Goal: Check status: Check status

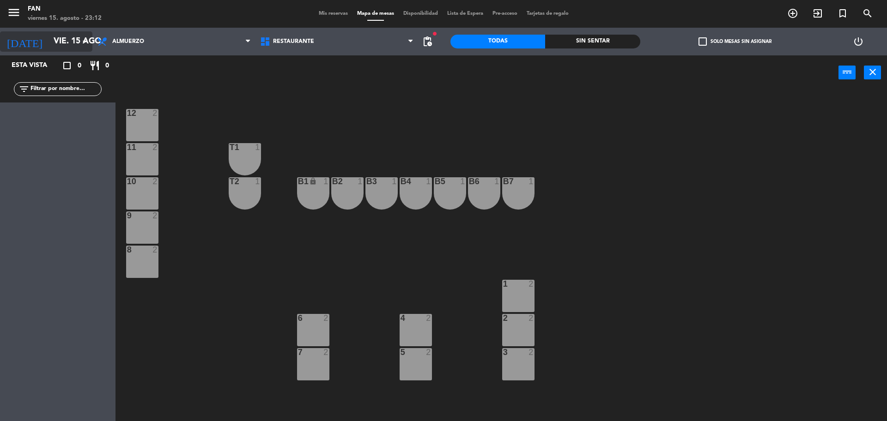
click at [49, 40] on input "vie. 15 ago." at bounding box center [102, 41] width 107 height 18
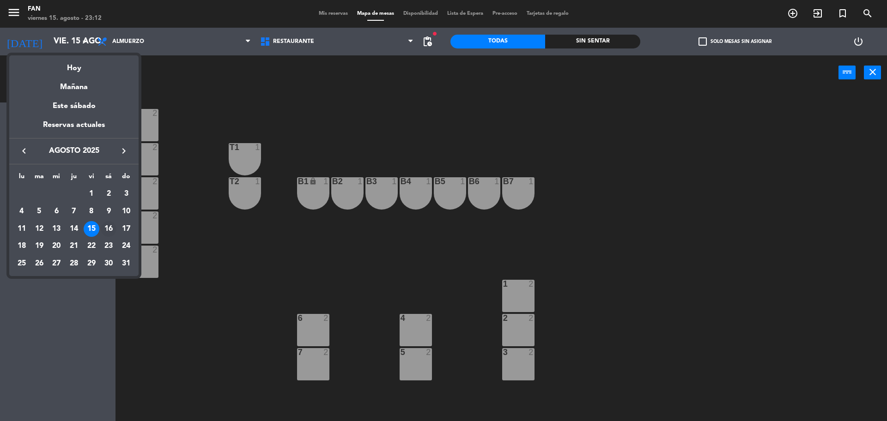
click at [109, 230] on div "16" at bounding box center [109, 229] width 16 height 16
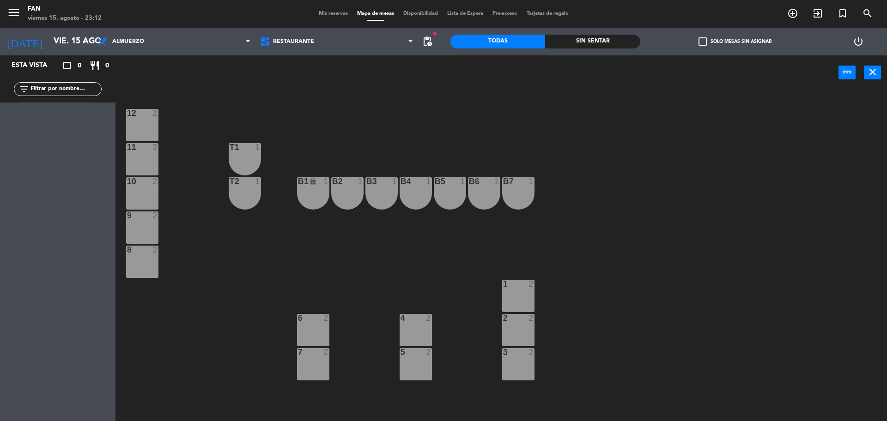
type input "sáb. 16 ago."
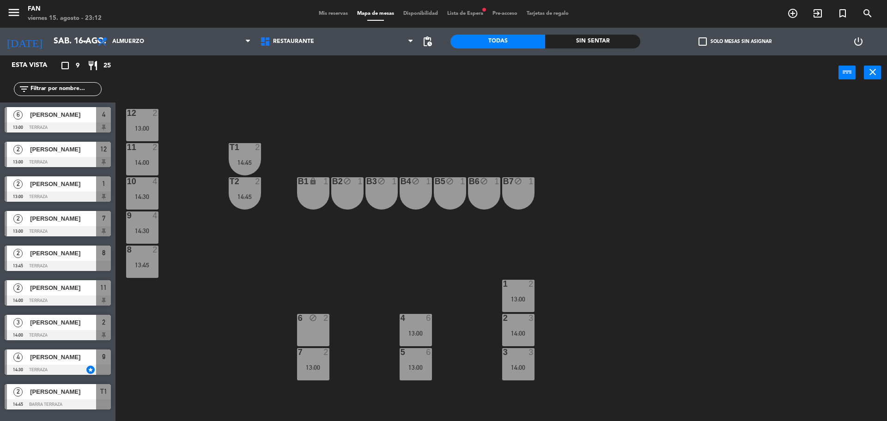
click at [330, 133] on div "12 2 13:00 11 2 14:00 T1 2 14:45 10 4 14:30 T2 2 14:45 B1 lock 1 B2 block 1 B3 …" at bounding box center [505, 257] width 763 height 331
click at [333, 138] on div "12 2 13:00 11 2 14:00 T1 2 14:45 10 4 14:30 T2 2 14:45 B1 lock 1 B2 block 1 B3 …" at bounding box center [505, 257] width 763 height 331
click at [246, 151] on div at bounding box center [244, 147] width 15 height 8
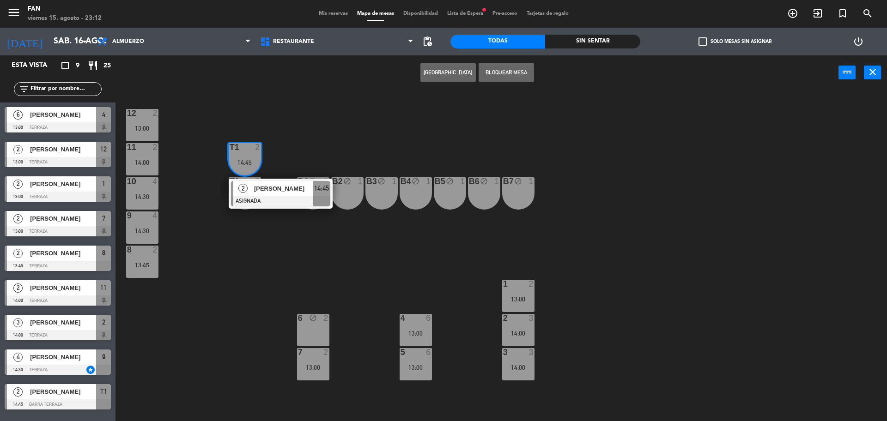
click at [335, 136] on div "12 2 13:00 11 2 14:00 T1 2 14:45 2 [PERSON_NAME] ASIGNADA 14:45 10 4 14:30 T2 2…" at bounding box center [505, 257] width 763 height 331
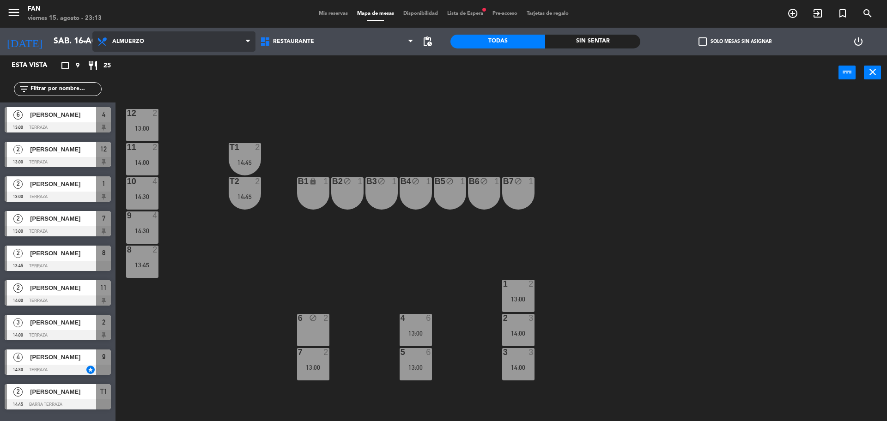
click at [192, 43] on span "Almuerzo" at bounding box center [173, 41] width 163 height 20
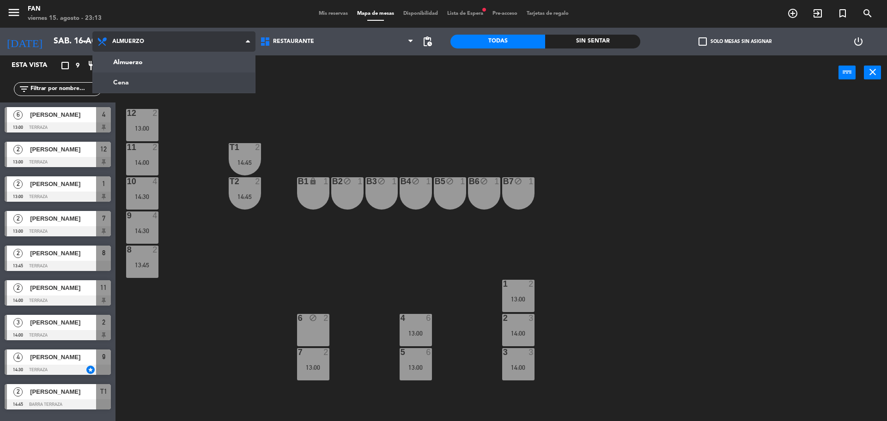
click at [179, 82] on ng-component "menu Fan viernes 15. agosto - 23:13 Mis reservas Mapa de mesas Disponibilidad L…" at bounding box center [443, 212] width 887 height 424
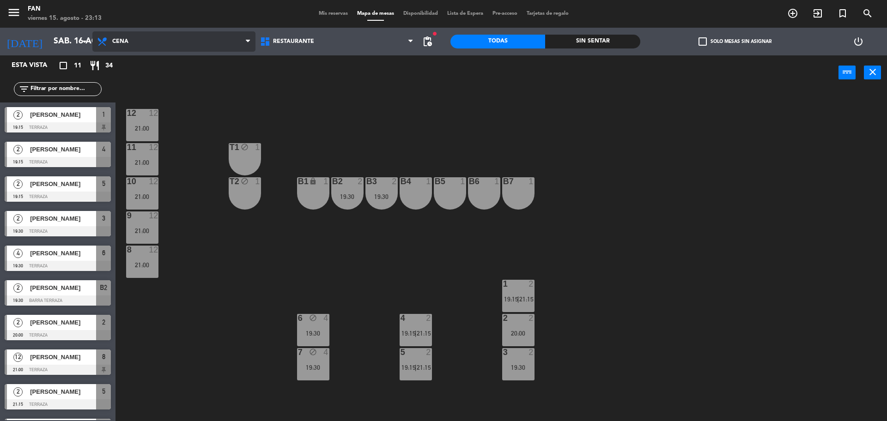
click at [203, 35] on span "Cena" at bounding box center [173, 41] width 163 height 20
click at [317, 12] on span "Mis reservas" at bounding box center [333, 13] width 38 height 5
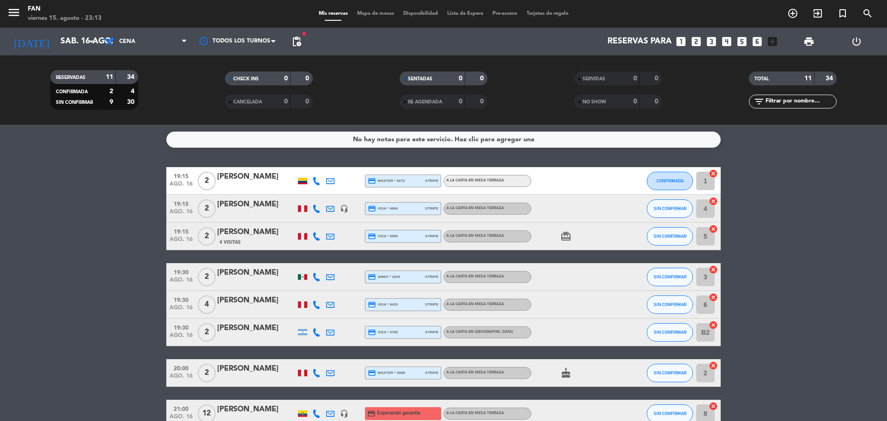
click at [85, 218] on bookings-row "19:15 ago. 16 2 [PERSON_NAME] credit_card master * 6672 stripe A la carta en Me…" at bounding box center [443, 345] width 887 height 357
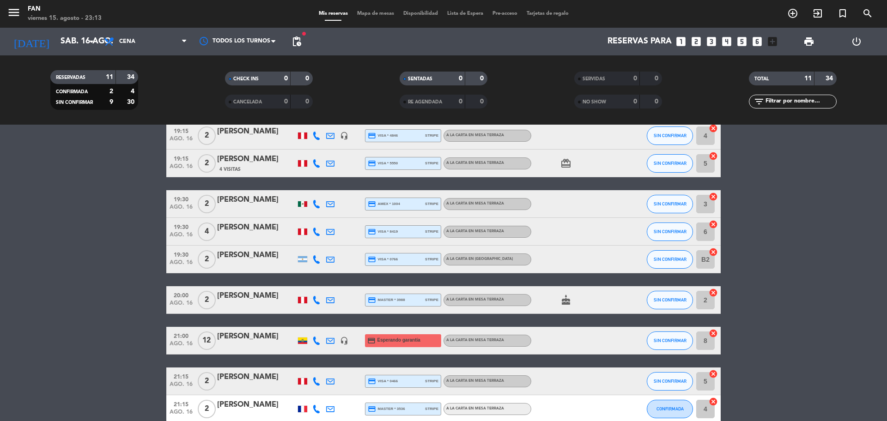
scroll to position [92, 0]
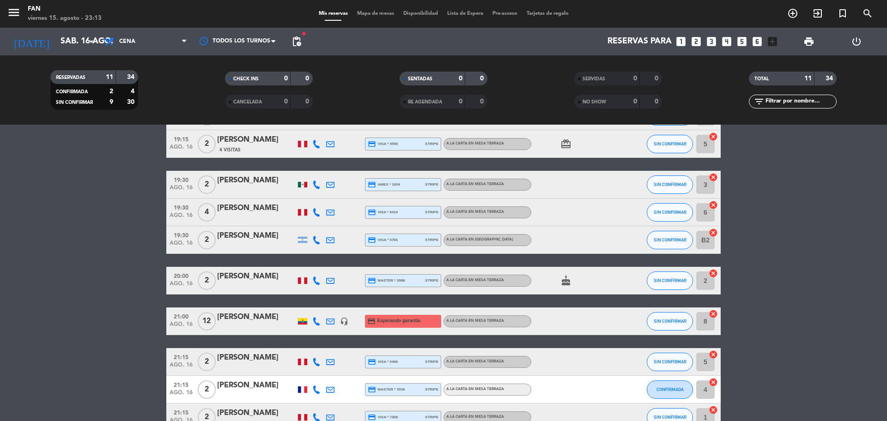
click at [312, 320] on icon at bounding box center [316, 321] width 8 height 8
click at [334, 302] on div "Copiar content_paste |" at bounding box center [322, 306] width 61 height 10
click at [336, 303] on span at bounding box center [339, 306] width 7 height 7
